Goal: Task Accomplishment & Management: Manage account settings

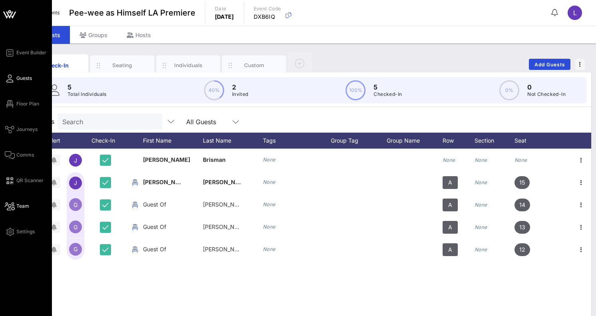
click at [16, 206] on span "Team" at bounding box center [22, 205] width 13 height 7
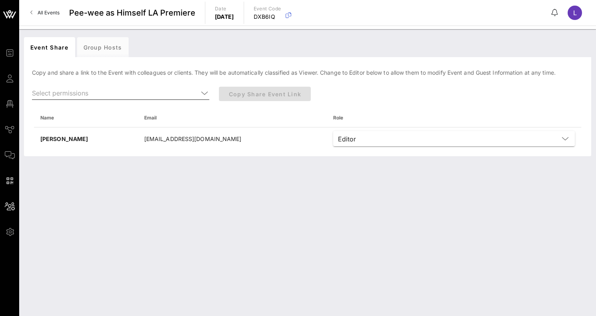
click at [113, 92] on input "text" at bounding box center [115, 93] width 166 height 13
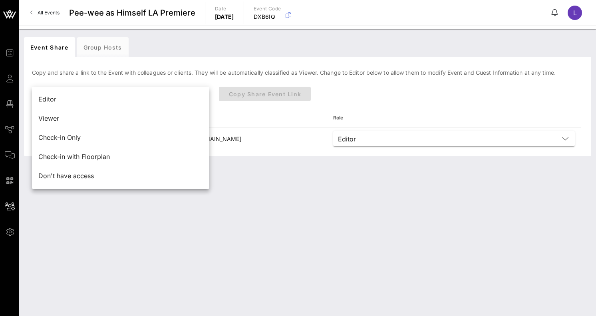
click at [113, 92] on div "Editor" at bounding box center [120, 99] width 165 height 17
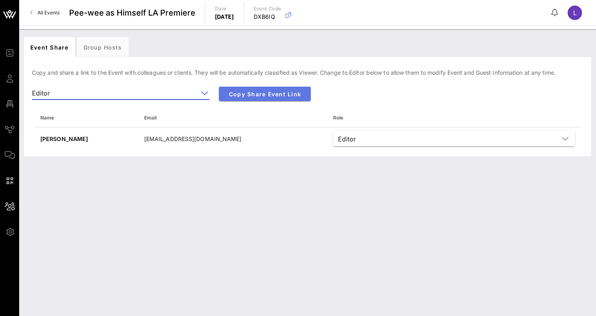
click at [250, 95] on span "Copy Share Event Link" at bounding box center [264, 94] width 79 height 7
click at [256, 91] on span "Copy Share Event Link" at bounding box center [264, 94] width 79 height 7
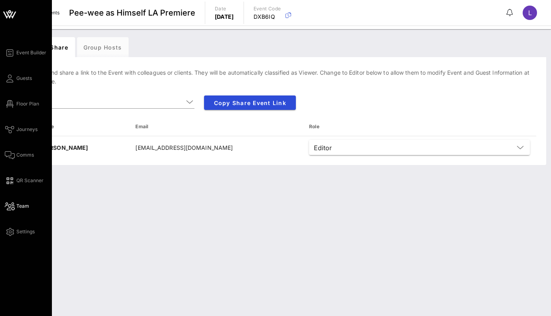
click at [11, 14] on icon at bounding box center [9, 15] width 7 height 7
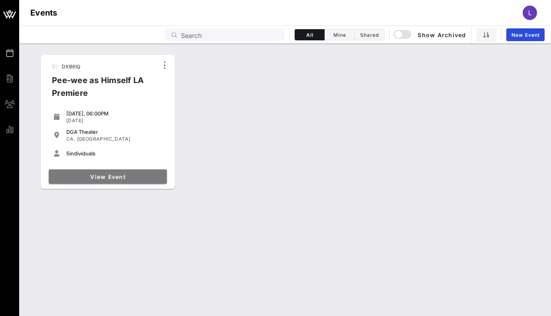
click at [97, 175] on span "View Event" at bounding box center [108, 176] width 112 height 7
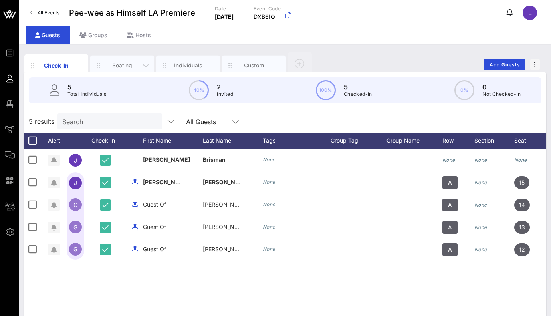
click at [123, 64] on div "Seating" at bounding box center [123, 65] width 36 height 8
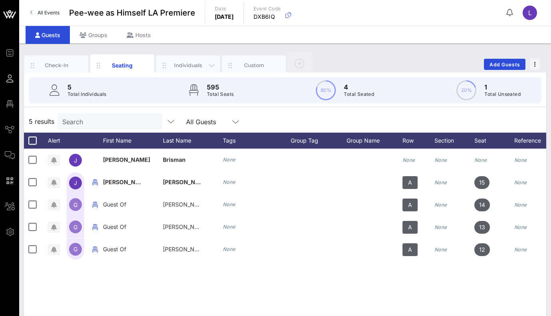
click at [179, 63] on div "Individuals" at bounding box center [189, 65] width 36 height 8
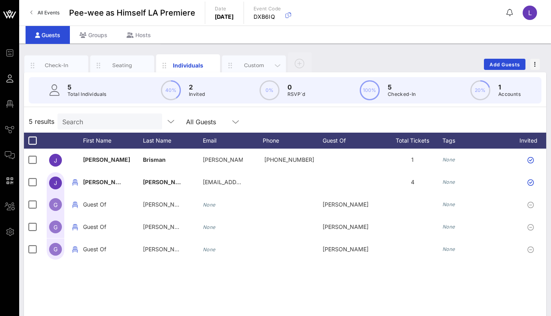
click at [240, 60] on div "Custom" at bounding box center [254, 66] width 64 height 20
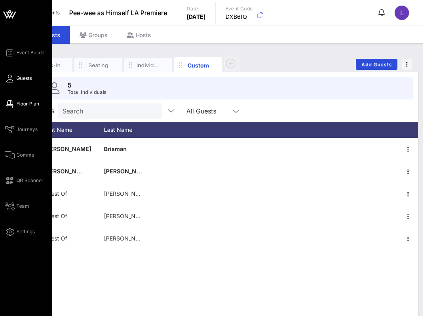
click at [26, 103] on span "Floor Plan" at bounding box center [27, 103] width 23 height 7
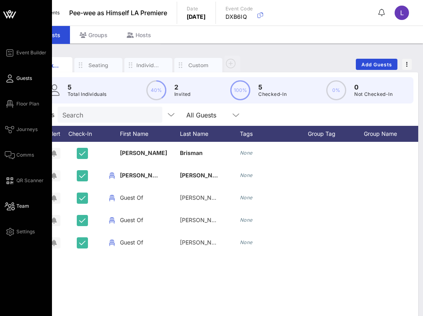
click at [6, 206] on icon at bounding box center [10, 206] width 10 height 1
